Goal: Information Seeking & Learning: Learn about a topic

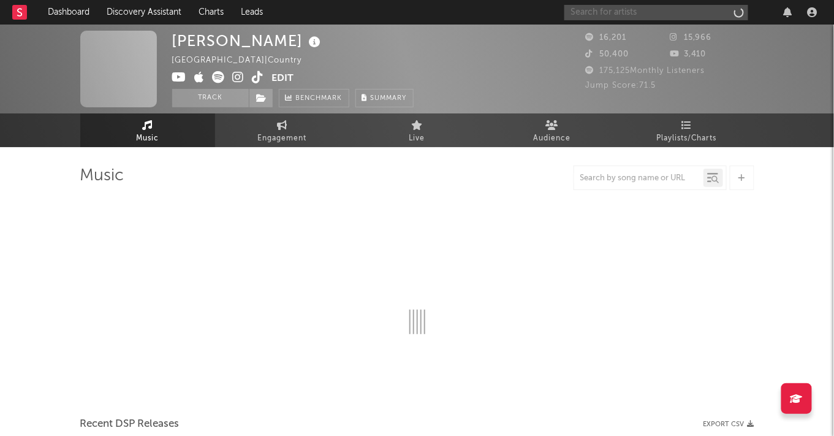
click at [694, 13] on input "text" at bounding box center [656, 12] width 184 height 15
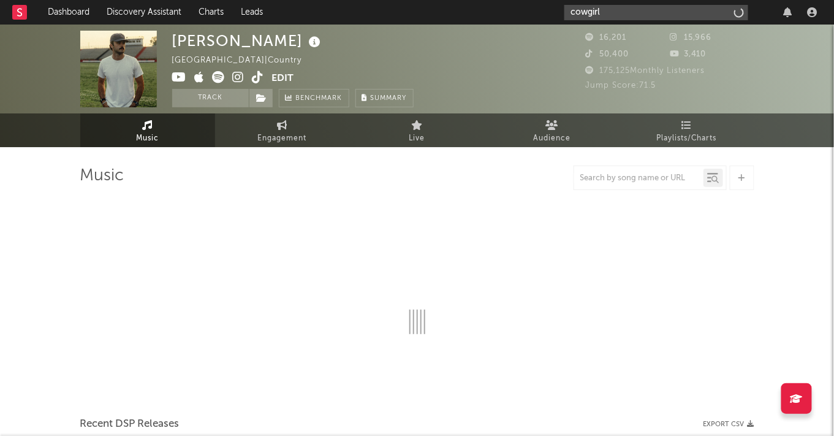
type input "cowgirl"
select select "6m"
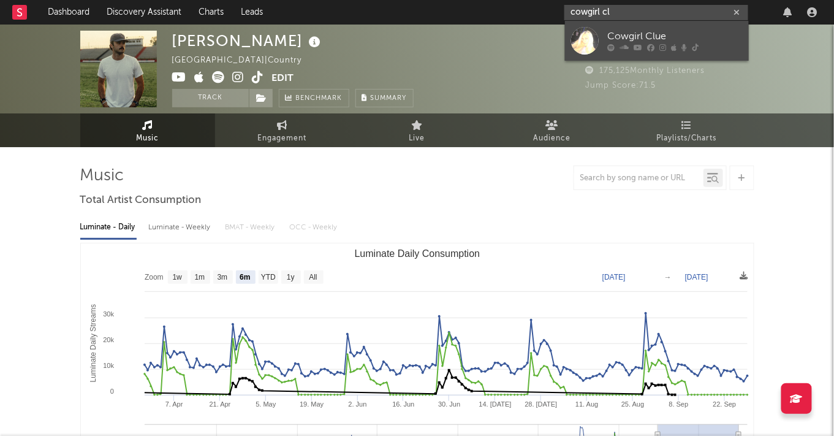
type input "cowgirl cl"
click at [715, 26] on link "Cowgirl Clue" at bounding box center [657, 41] width 184 height 40
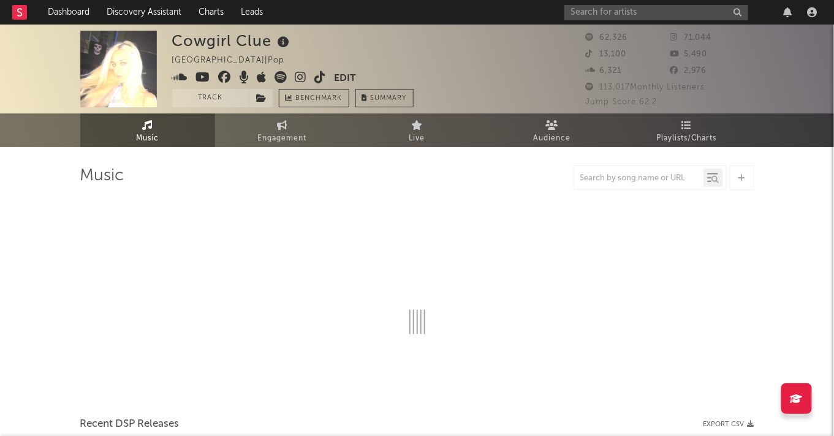
select select "6m"
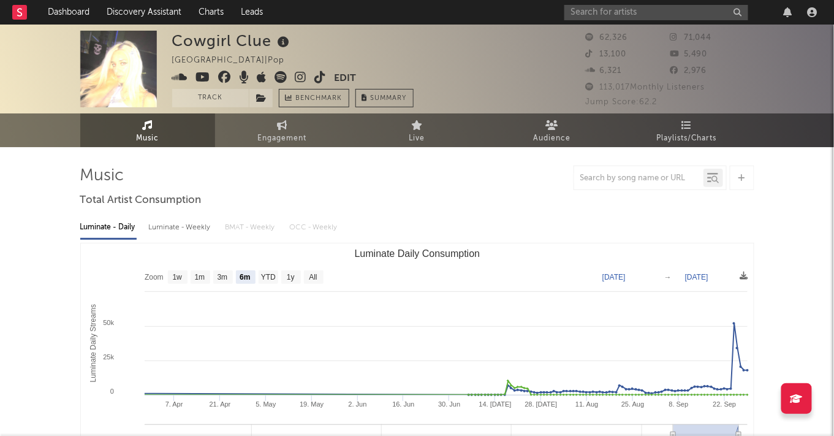
click at [324, 77] on icon at bounding box center [321, 77] width 12 height 12
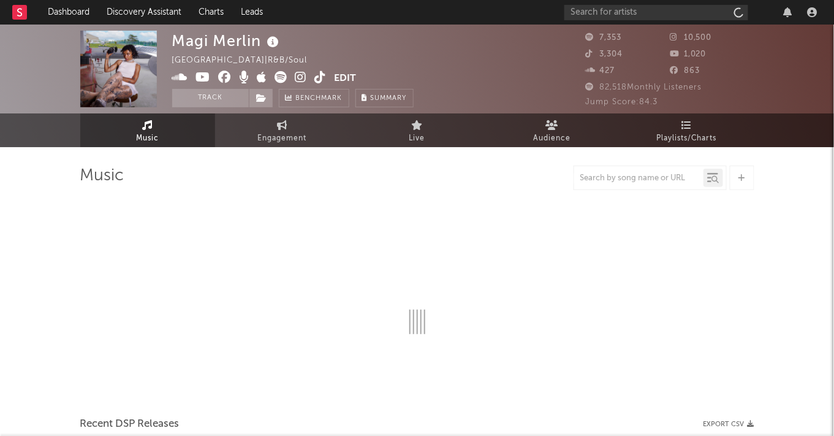
select select "6m"
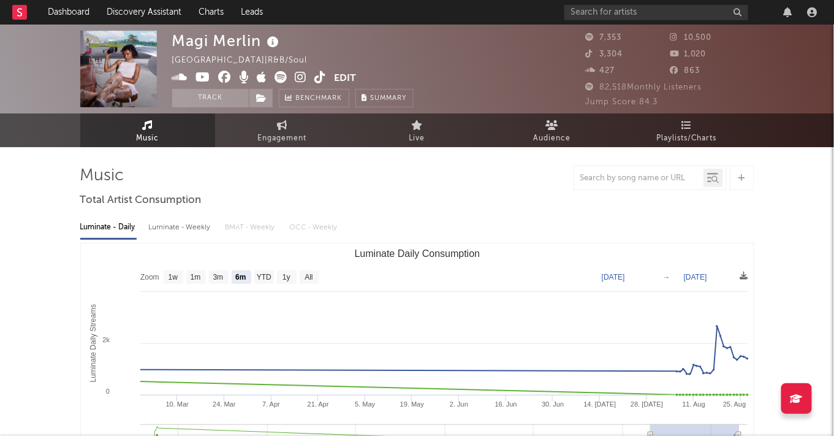
click at [304, 77] on icon at bounding box center [301, 77] width 12 height 12
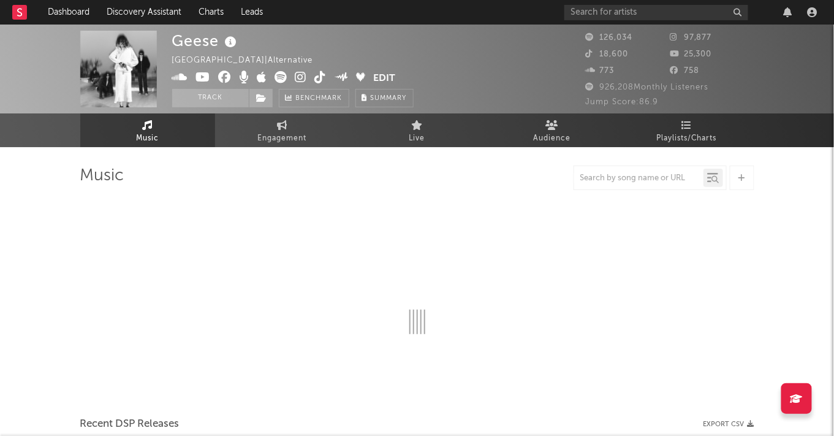
select select "6m"
